Goal: Information Seeking & Learning: Learn about a topic

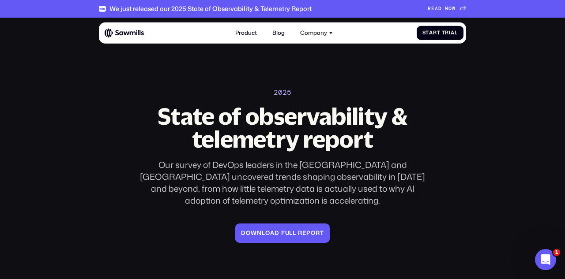
click at [77, 184] on section "2025 State of observability & telemetry report Our survey of DevOps leaders in …" at bounding box center [282, 135] width 565 height 234
click at [495, 117] on section "2025 State of observability & telemetry report Our survey of DevOps leaders in …" at bounding box center [282, 135] width 565 height 234
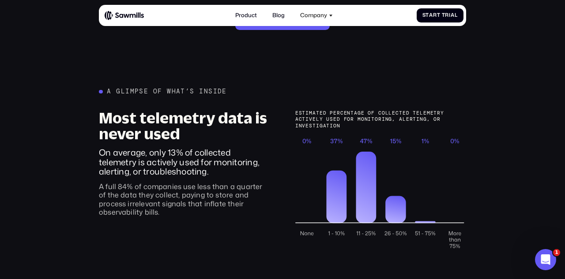
scroll to position [213, 0]
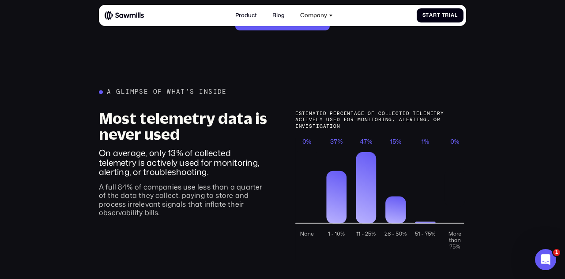
click at [173, 88] on div "A glimpse of what’s inside" at bounding box center [167, 92] width 120 height 8
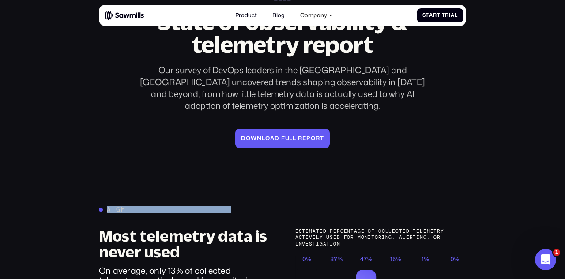
scroll to position [0, 0]
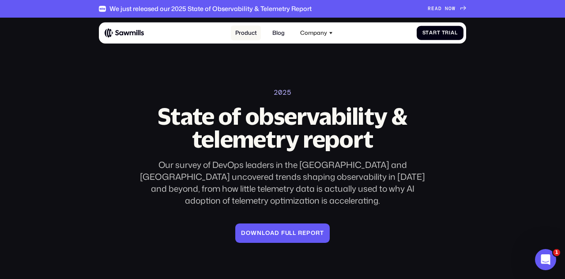
click at [243, 34] on link "Product" at bounding box center [246, 32] width 30 height 15
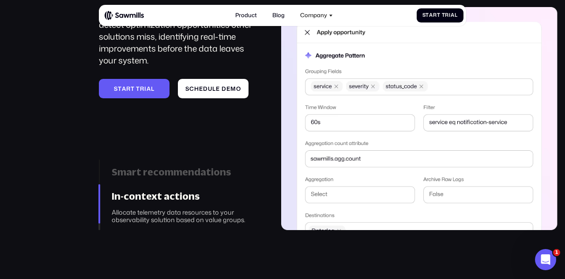
scroll to position [873, 0]
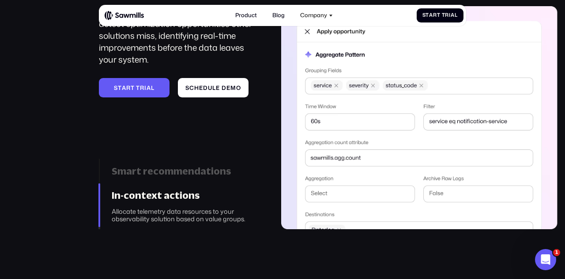
click at [326, 240] on section "Intelligent Smart telemetry, smarter results. Powered by AI. Our AI operates in…" at bounding box center [282, 104] width 565 height 435
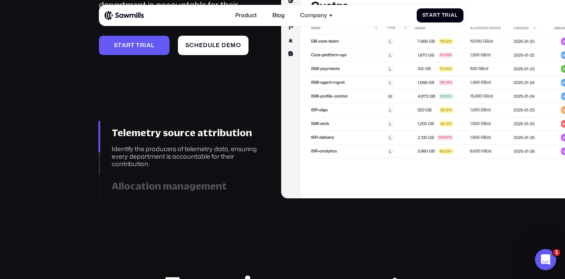
scroll to position [2384, 0]
